Goal: Task Accomplishment & Management: Manage account settings

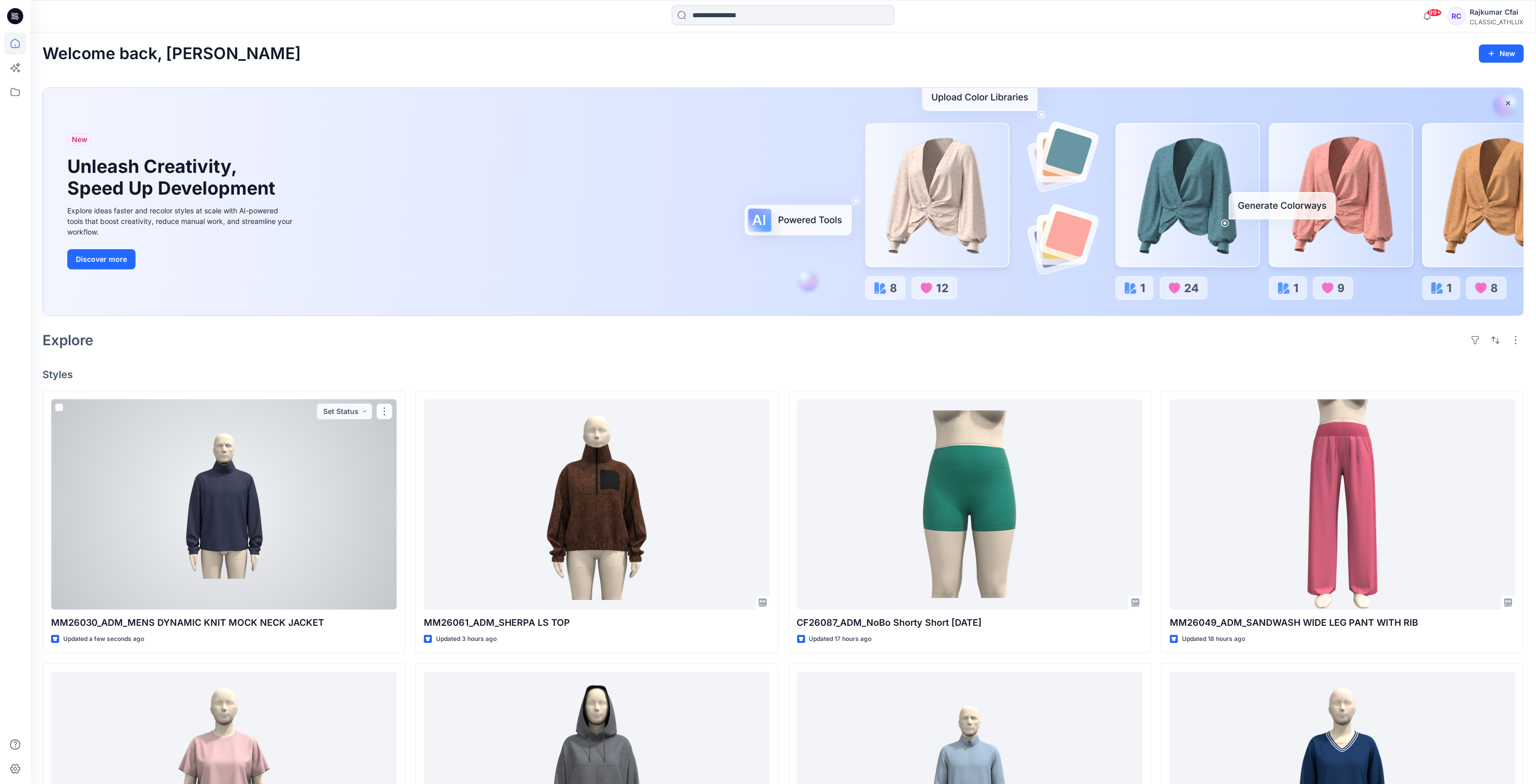
drag, startPoint x: 359, startPoint y: 498, endPoint x: 360, endPoint y: 493, distance: 5.1
click at [359, 498] on div at bounding box center [224, 504] width 346 height 211
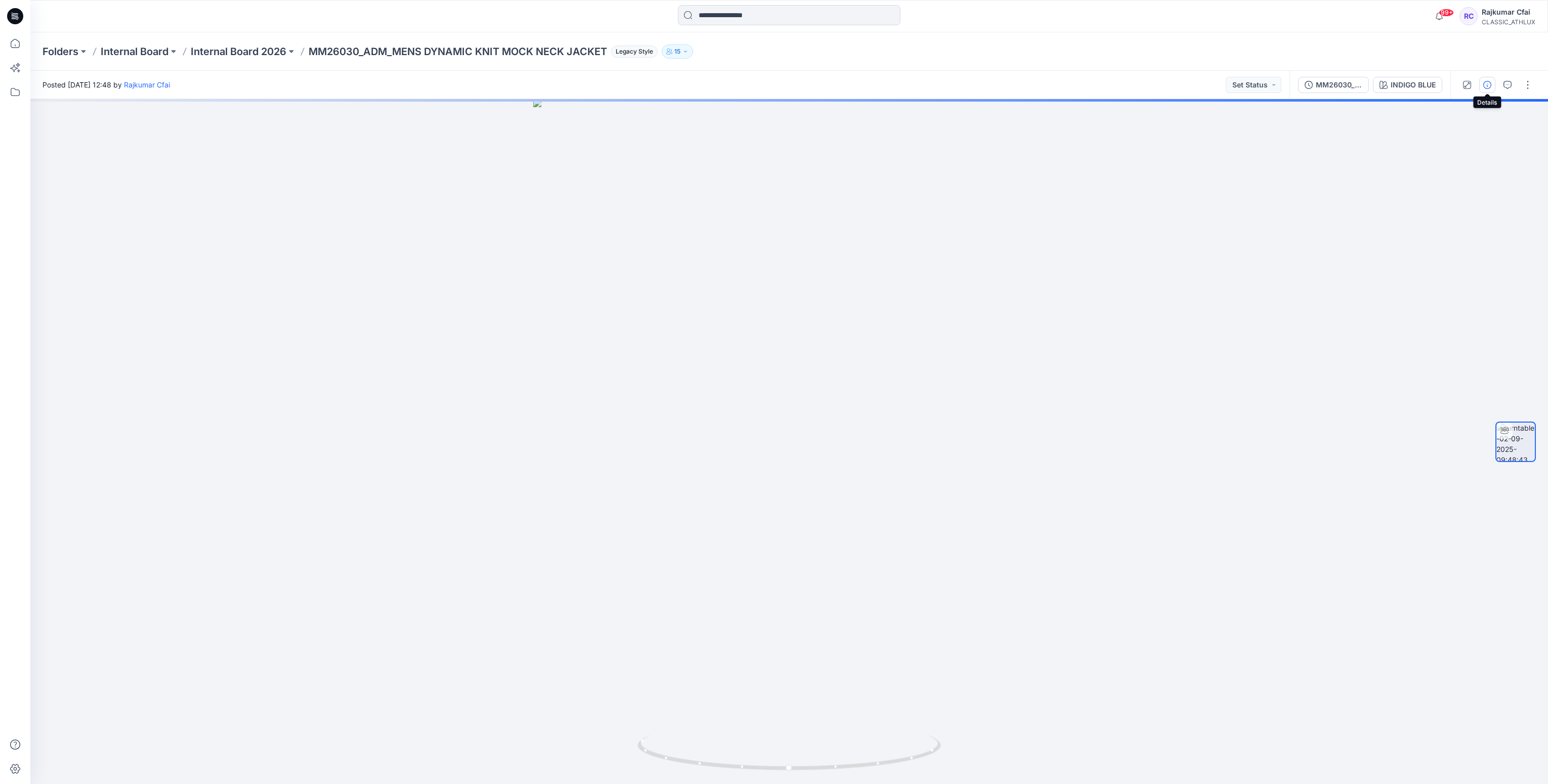
click at [1490, 82] on icon "button" at bounding box center [1487, 85] width 8 height 8
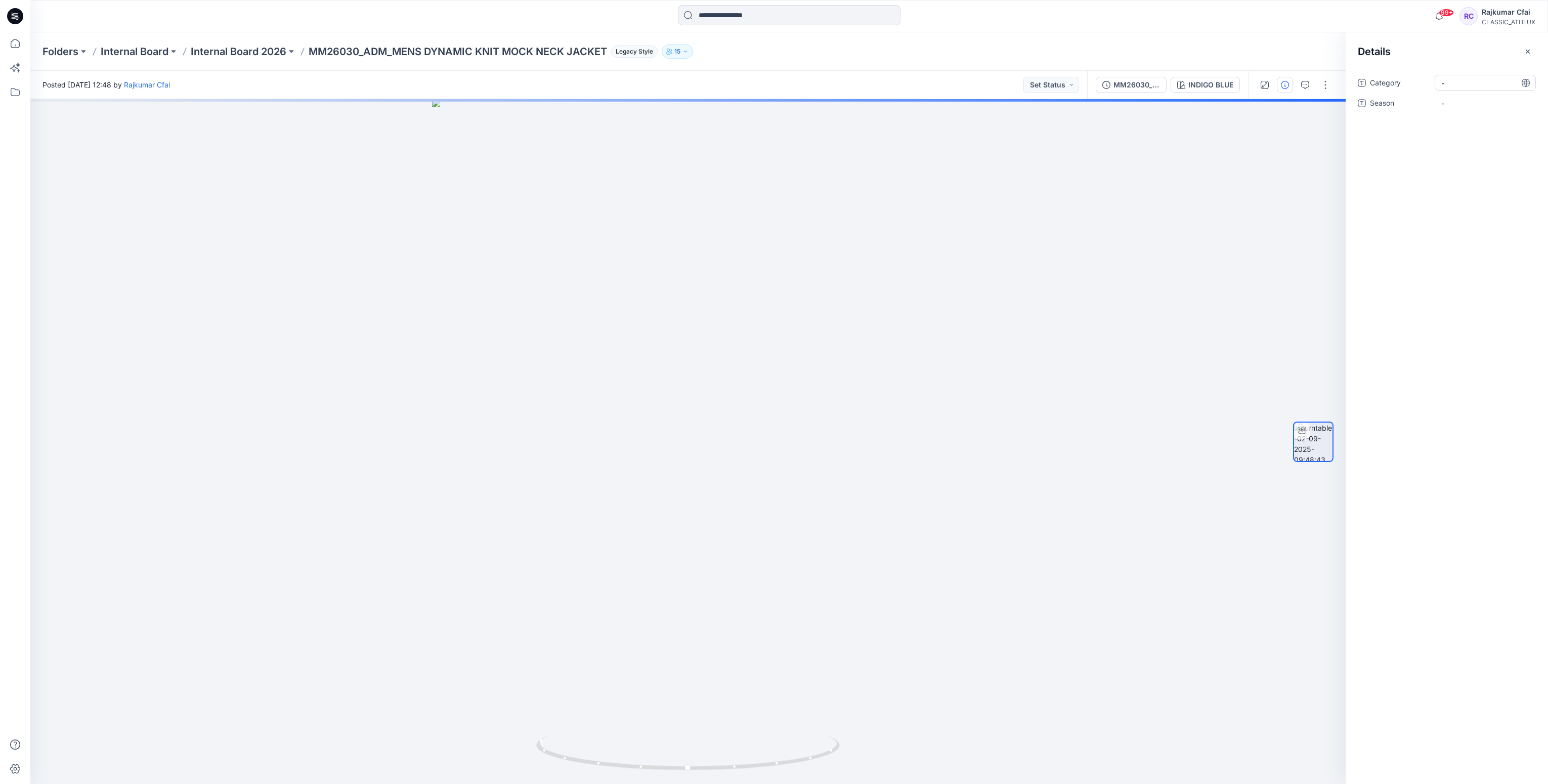
click at [1459, 82] on span "-" at bounding box center [1485, 83] width 88 height 10
type textarea "**********"
click at [1461, 104] on span "-" at bounding box center [1485, 103] width 88 height 10
type textarea "*******"
click at [1070, 84] on button "Set Status" at bounding box center [1050, 85] width 55 height 16
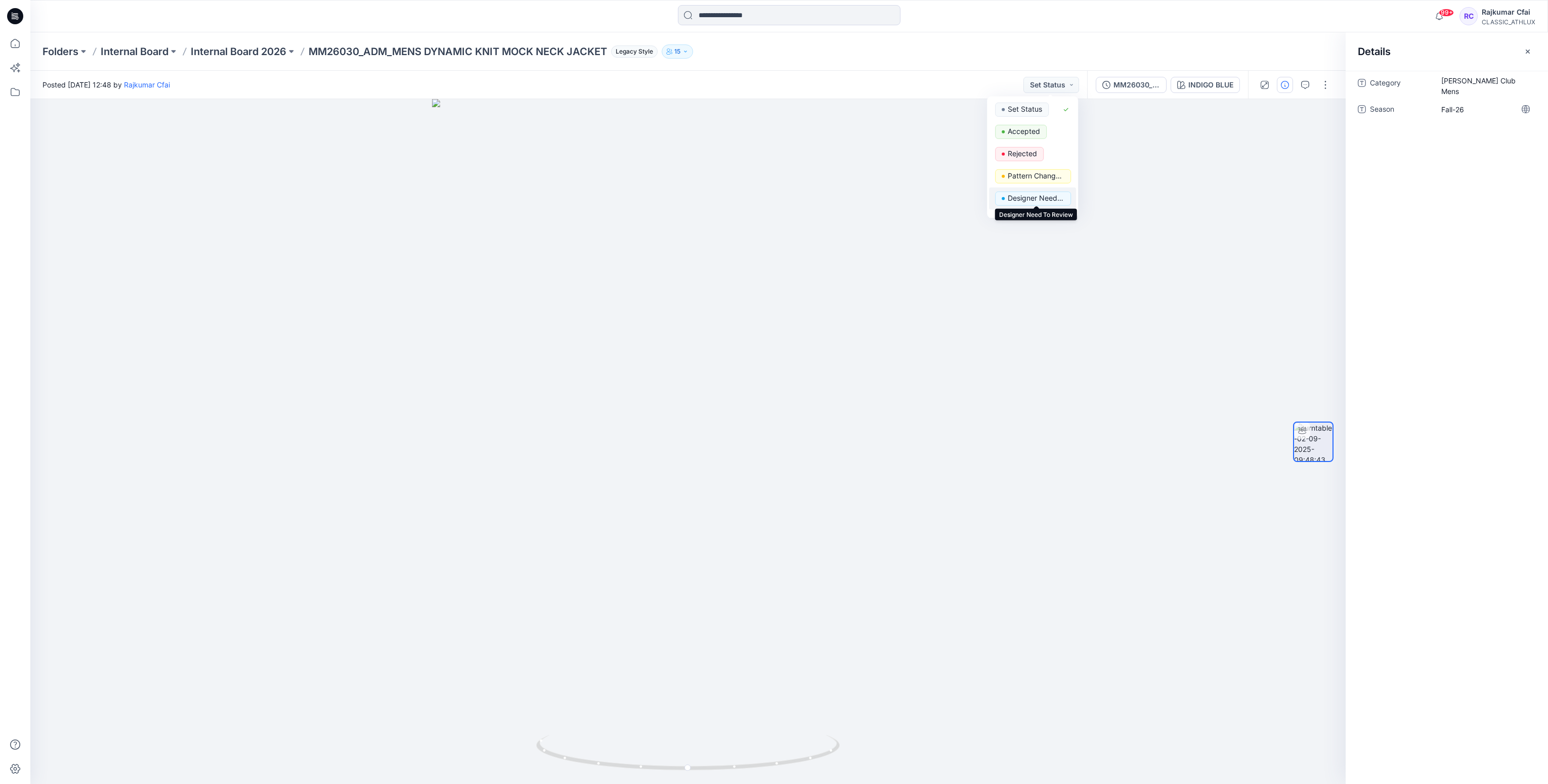
click at [1020, 197] on p "Designer Need To Review" at bounding box center [1035, 198] width 57 height 13
click at [15, 17] on icon at bounding box center [15, 16] width 16 height 33
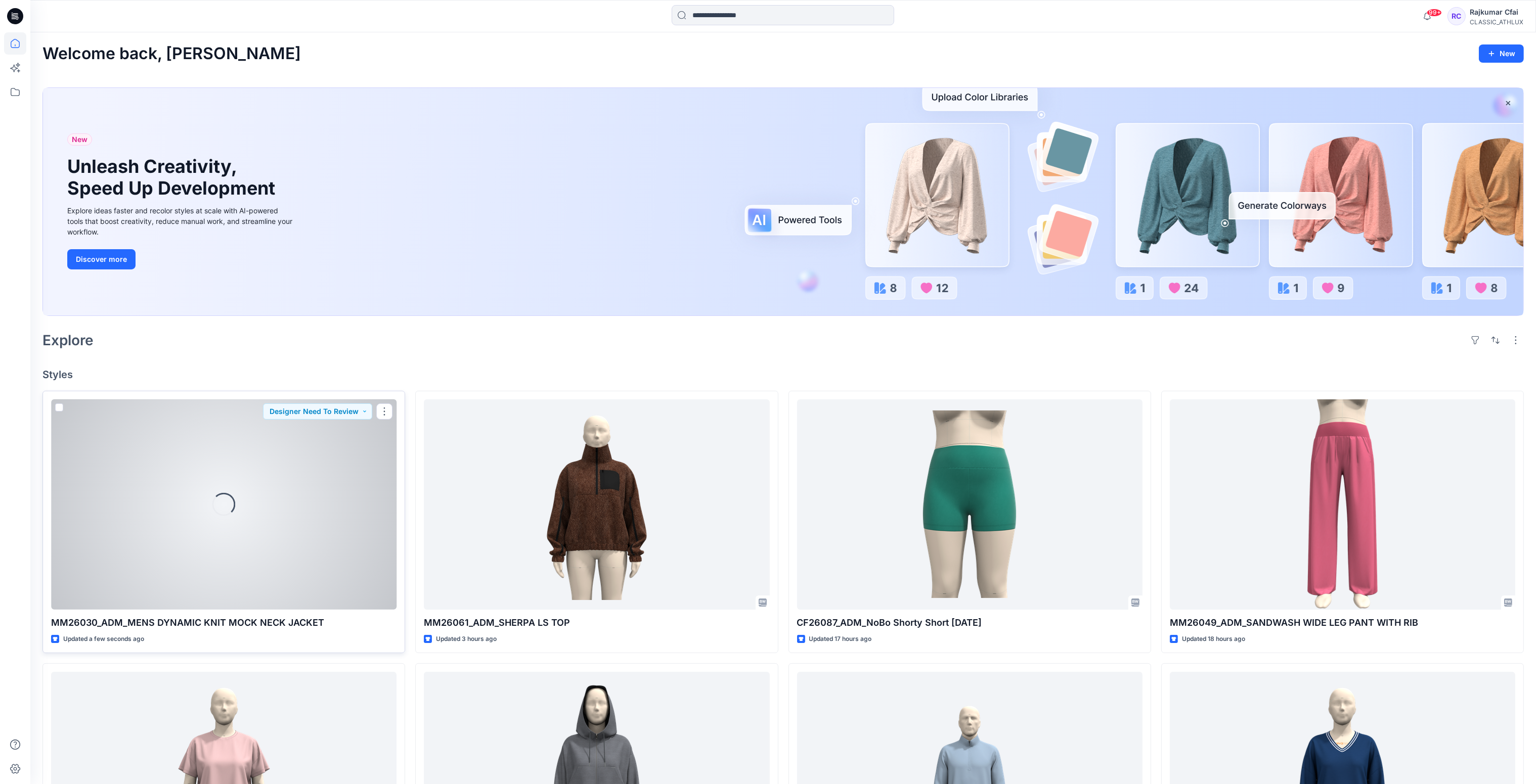
click at [290, 519] on div "Loading..." at bounding box center [224, 504] width 346 height 211
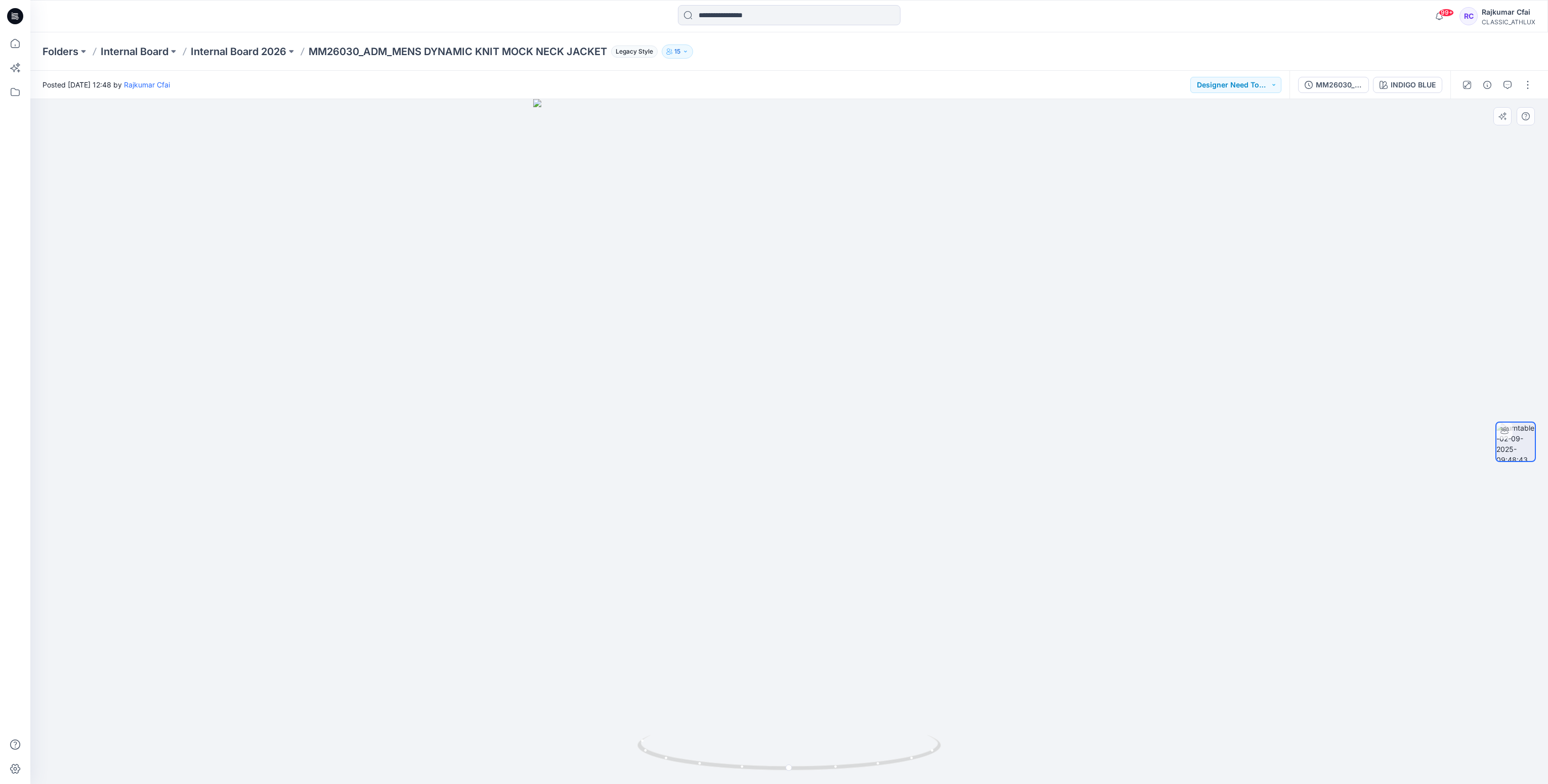
drag, startPoint x: 341, startPoint y: 355, endPoint x: 305, endPoint y: 256, distance: 105.3
click at [340, 349] on div at bounding box center [789, 441] width 1517 height 685
drag, startPoint x: 14, startPoint y: 18, endPoint x: 25, endPoint y: 25, distance: 13.0
click at [14, 18] on icon at bounding box center [15, 16] width 16 height 16
